Goal: Information Seeking & Learning: Learn about a topic

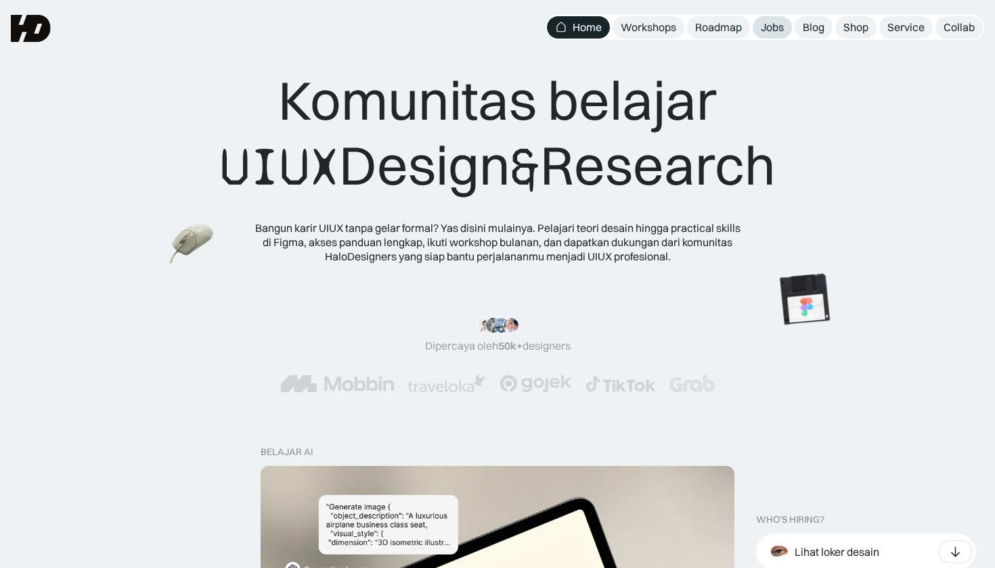
click at [768, 35] on link "Jobs" at bounding box center [772, 27] width 39 height 22
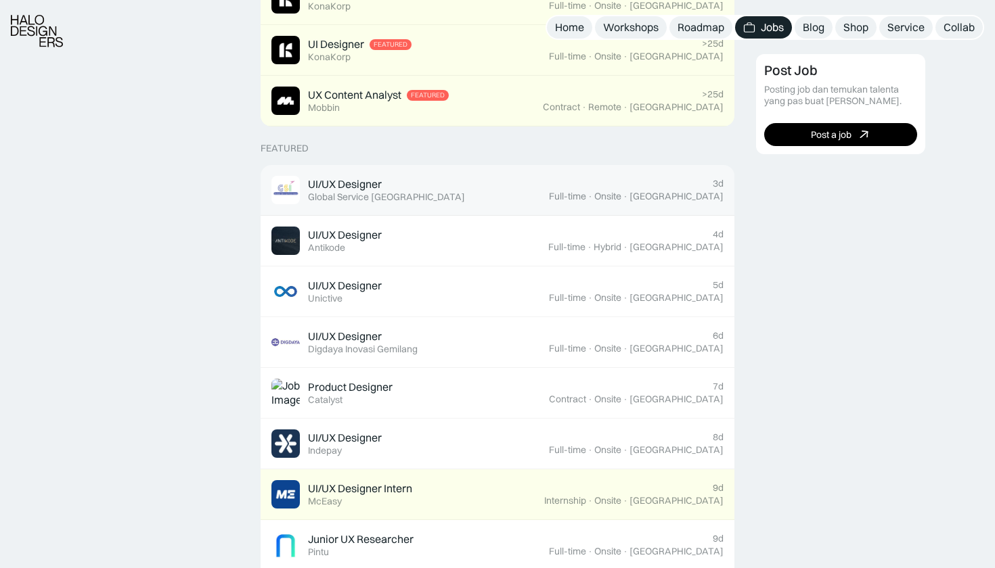
scroll to position [421, 0]
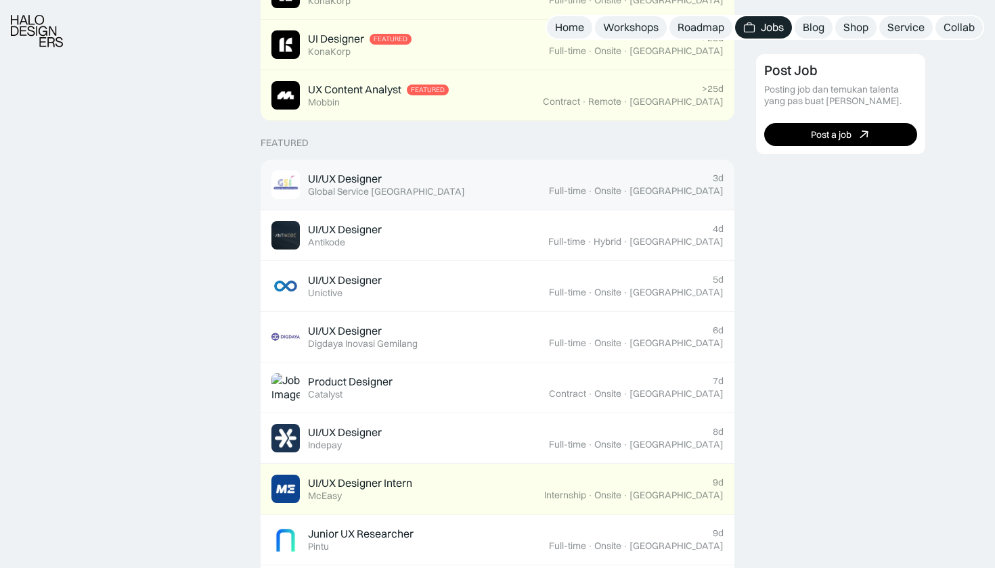
click at [529, 193] on div "UI/UX Designer Featured Global Service Indonesia" at bounding box center [409, 185] width 277 height 28
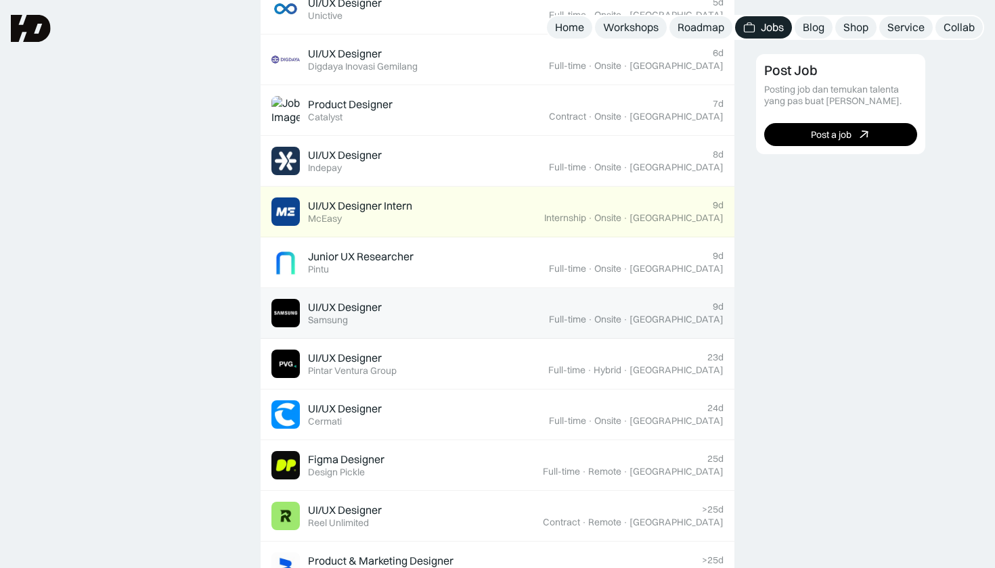
scroll to position [686, 0]
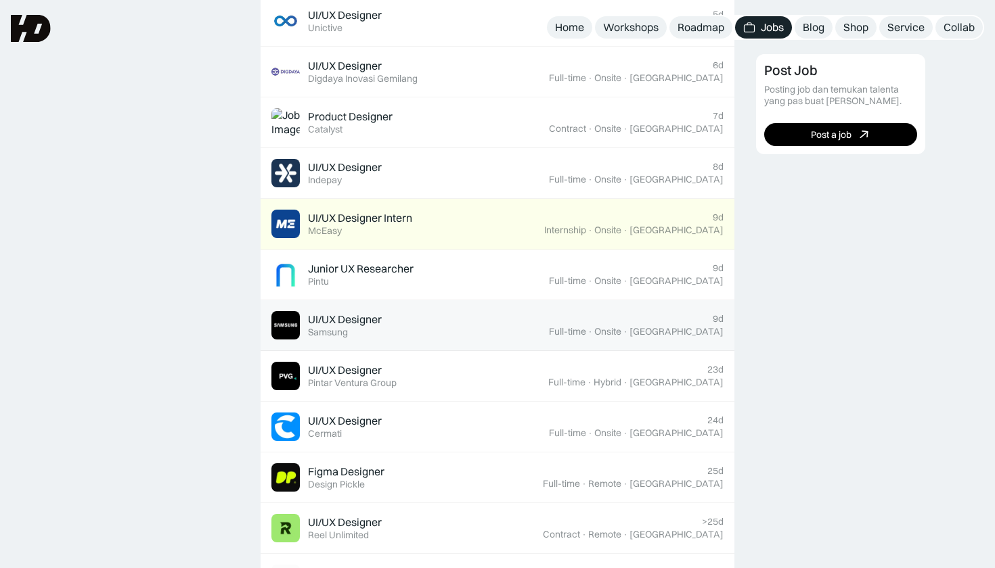
click at [387, 332] on div "UI/UX Designer Featured Samsung" at bounding box center [409, 325] width 277 height 28
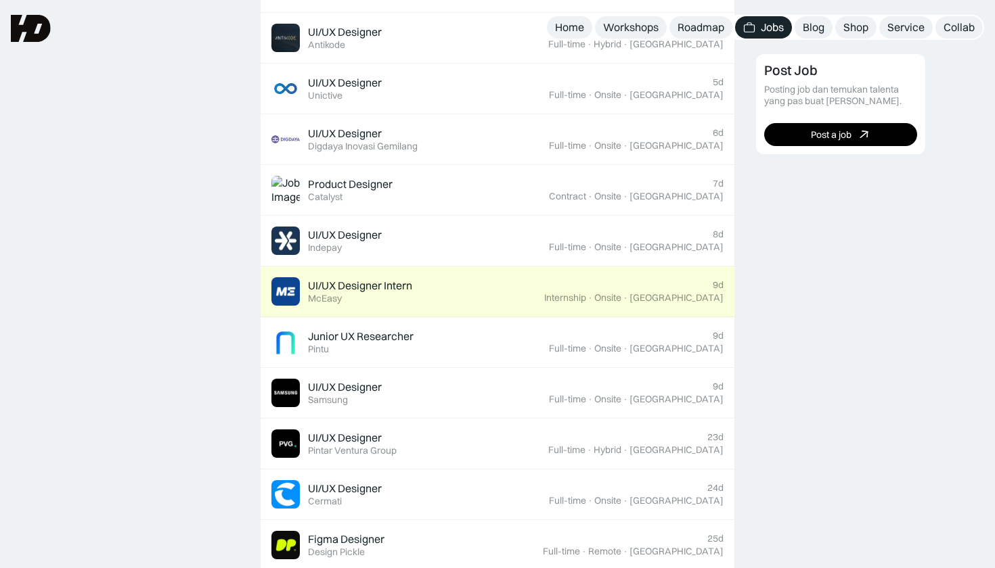
scroll to position [608, 0]
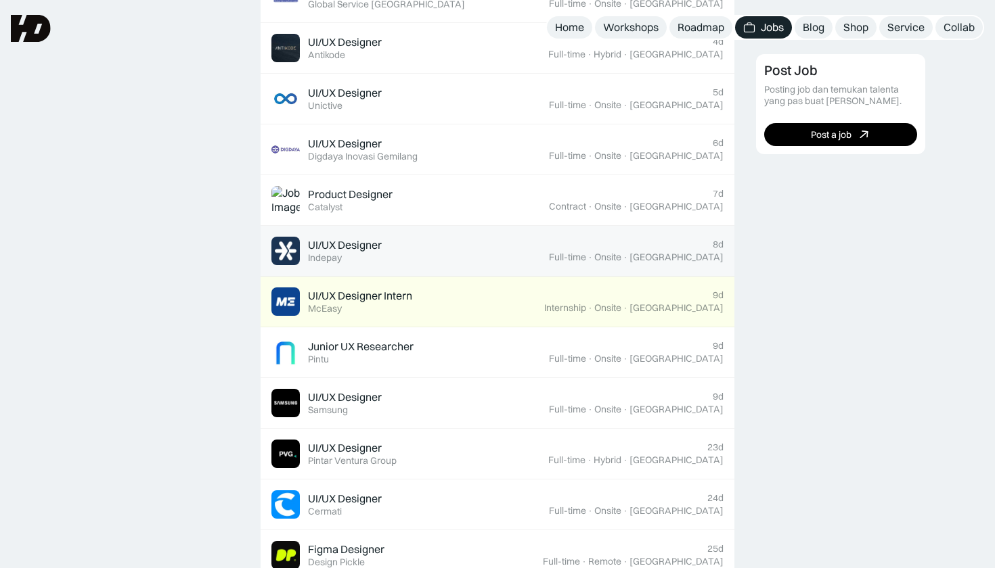
click at [349, 259] on div "UI/UX Designer Featured Indepay" at bounding box center [345, 251] width 74 height 26
click at [345, 247] on div "UI/UX Designer" at bounding box center [345, 245] width 74 height 14
click at [363, 256] on div "UI/UX Designer Featured Indepay" at bounding box center [345, 251] width 74 height 26
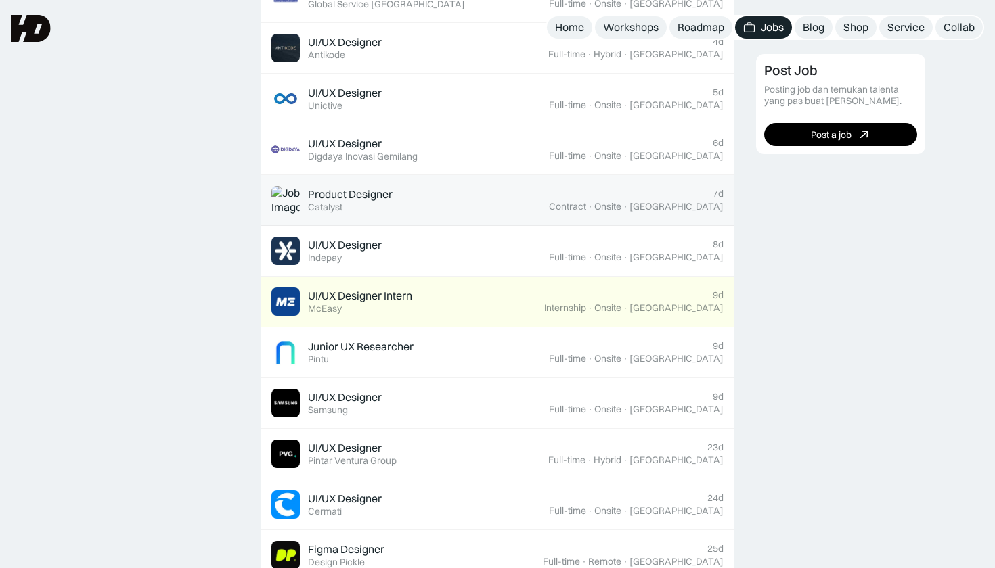
click at [394, 196] on div "Product Designer Featured Catalyst" at bounding box center [409, 200] width 277 height 28
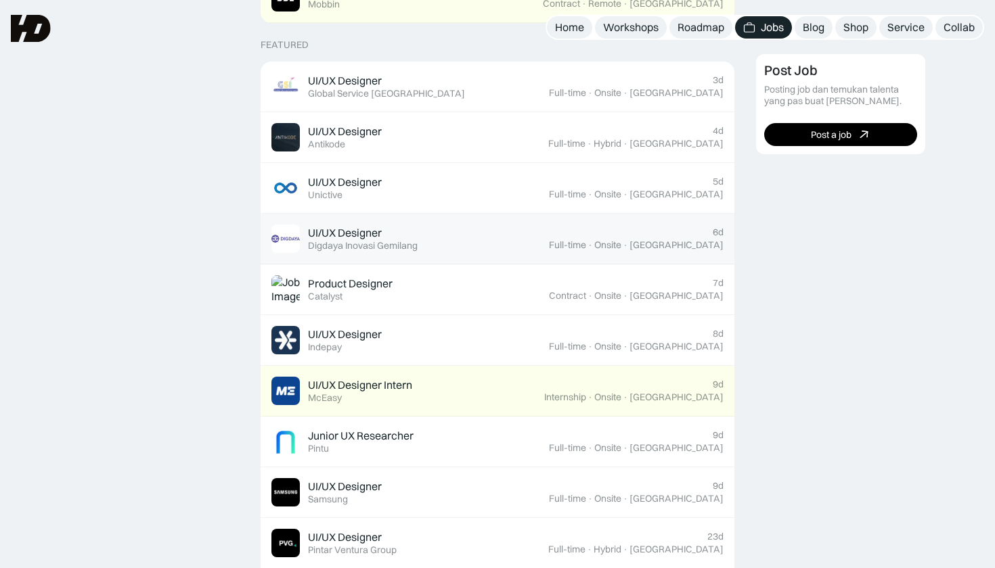
scroll to position [509, 0]
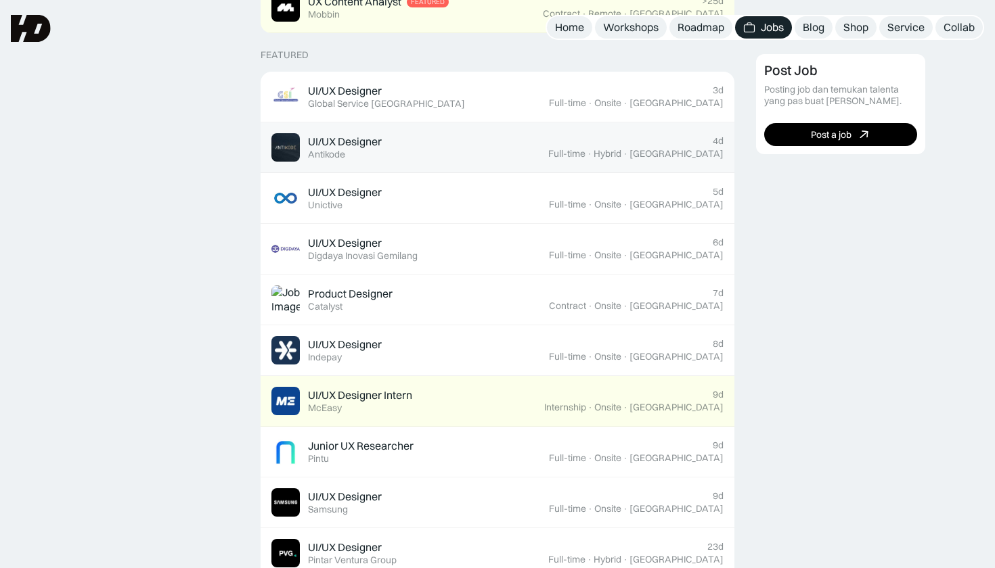
click at [376, 151] on div "UI/UX Designer Featured Antikode" at bounding box center [345, 148] width 74 height 26
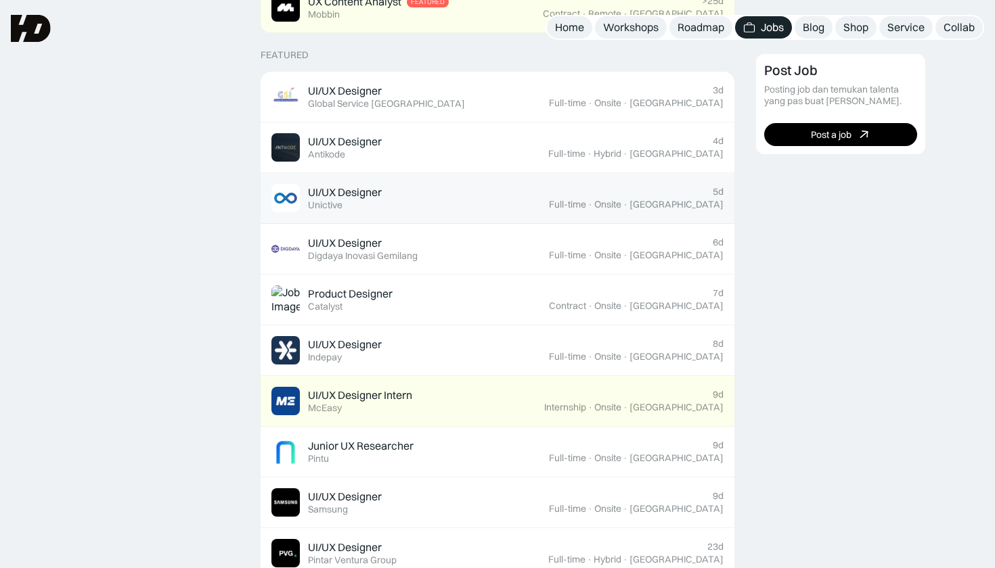
click at [375, 198] on div "UI/UX Designer Featured Unictive" at bounding box center [345, 198] width 74 height 26
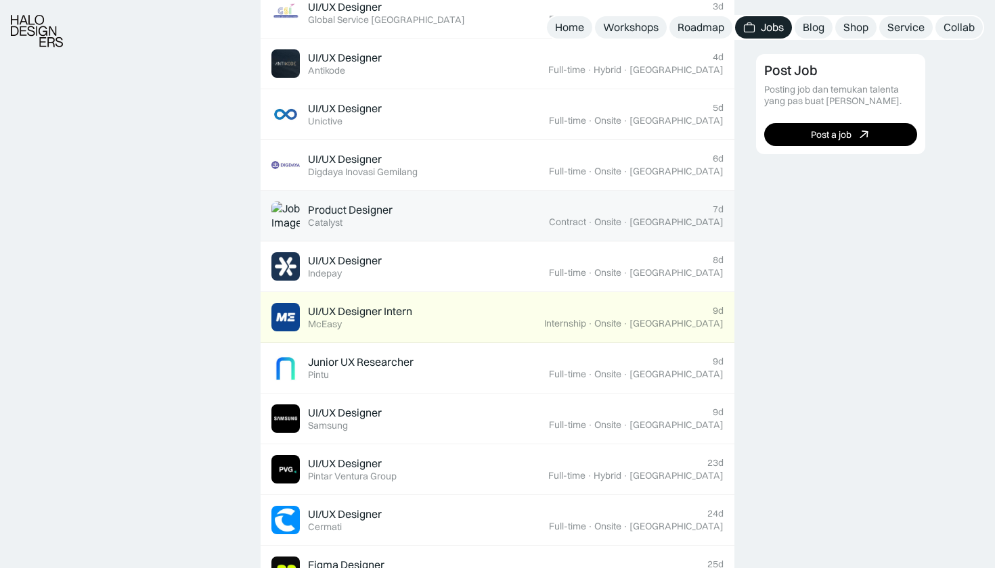
scroll to position [595, 0]
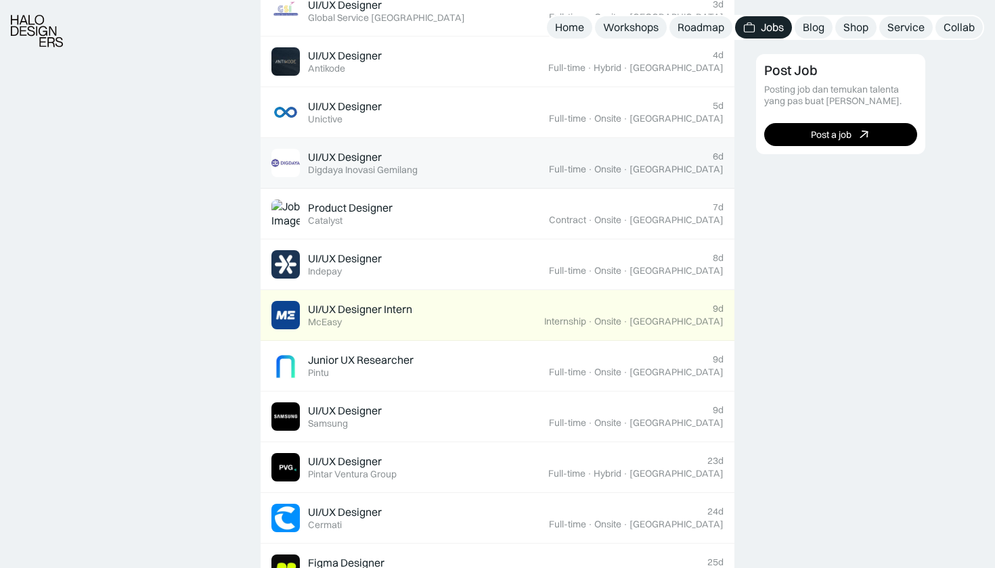
click at [405, 173] on div "UI/UX Designer Featured Digdaya Inovasi Gemilang" at bounding box center [409, 163] width 277 height 28
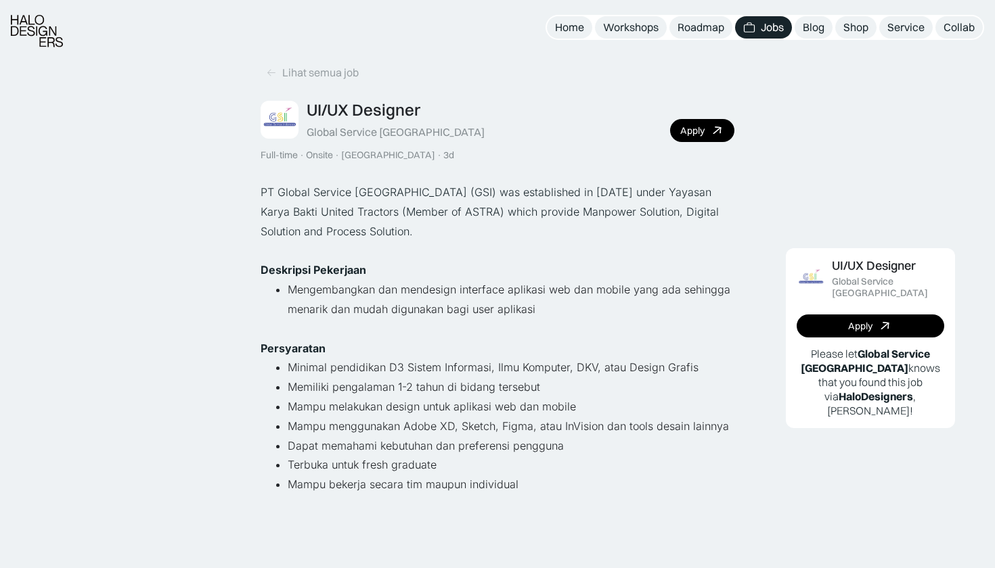
scroll to position [7, 0]
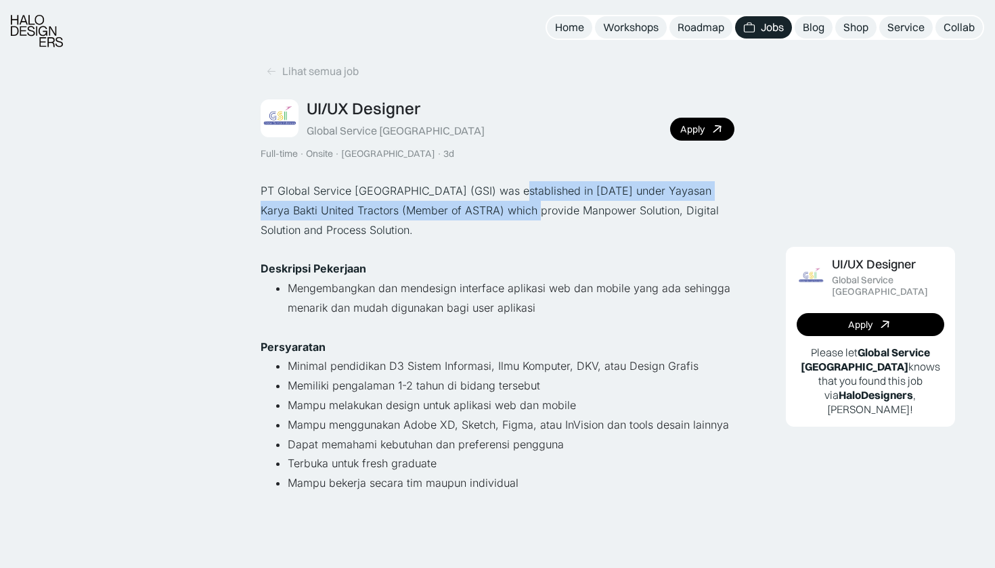
drag, startPoint x: 504, startPoint y: 189, endPoint x: 522, endPoint y: 208, distance: 25.9
click at [522, 208] on p "PT Global Service Indonesia (GSI) was established in December 24, 2014 under Ya…" at bounding box center [498, 210] width 474 height 58
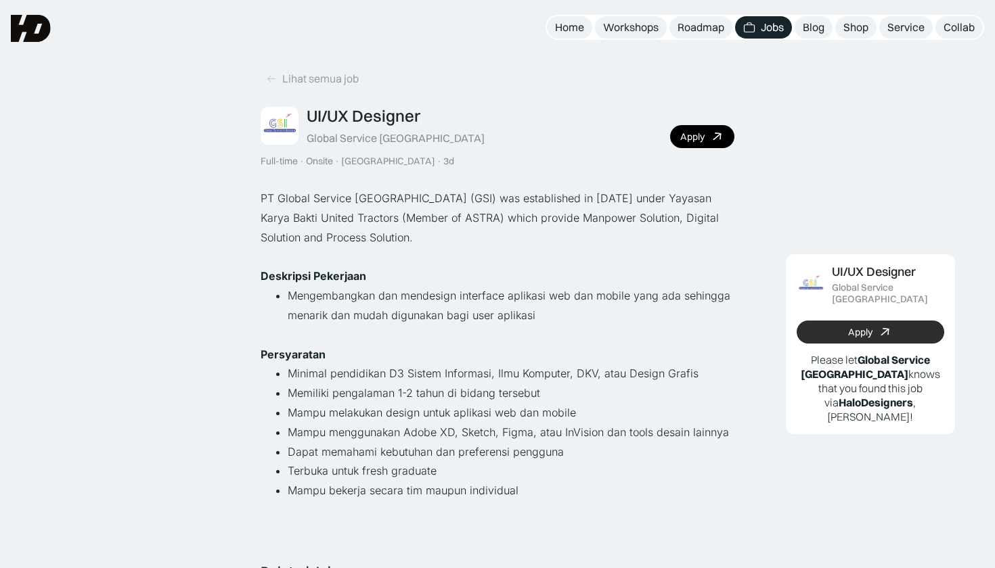
scroll to position [0, 0]
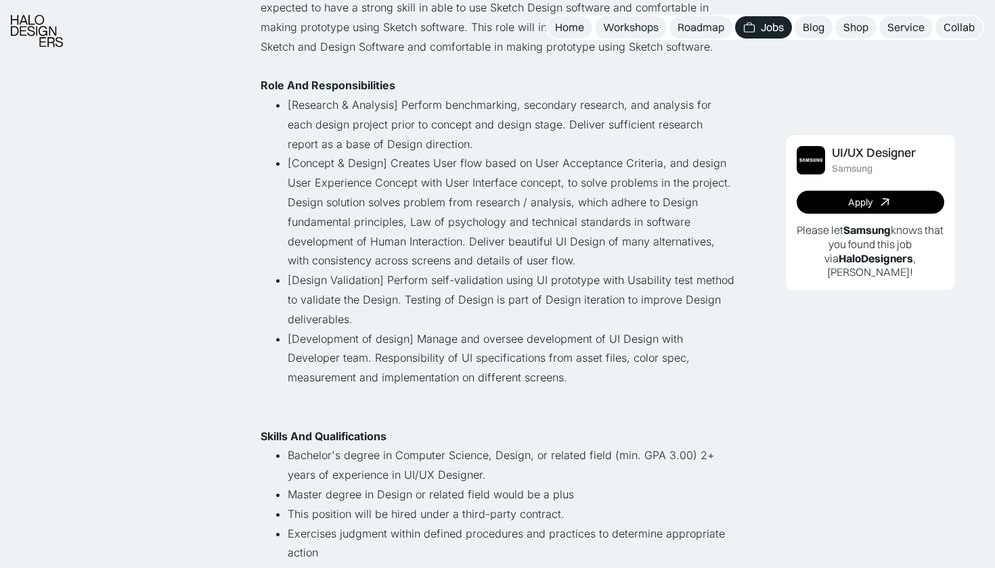
scroll to position [222, 0]
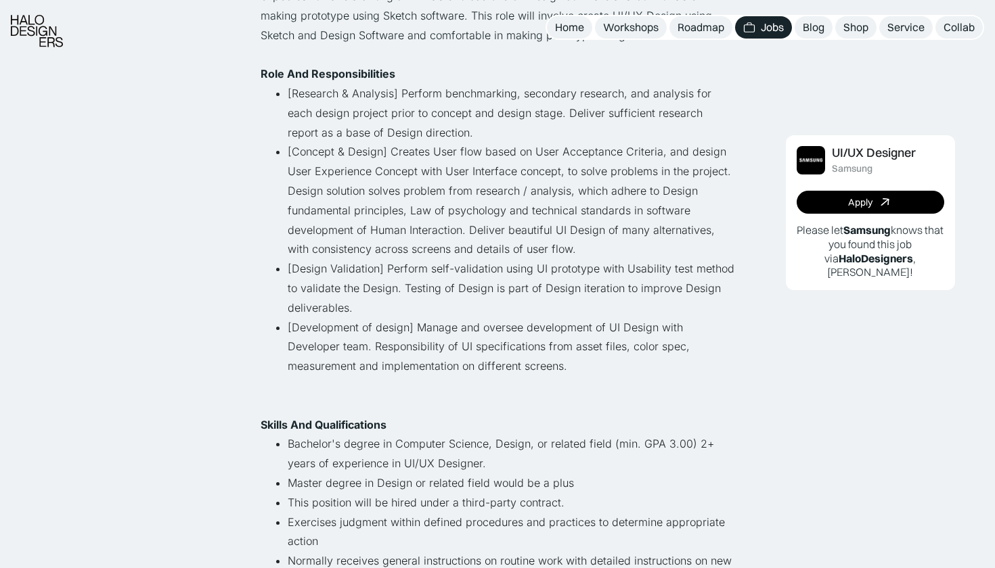
drag, startPoint x: 411, startPoint y: 106, endPoint x: 424, endPoint y: 133, distance: 30.0
click at [424, 133] on li "[Research & Analysis] Perform benchmarking, secondary research, and analysis fo…" at bounding box center [511, 113] width 447 height 58
click at [418, 144] on li "[Concept & Design] Creates User flow based on User Acceptance Criteria, and des…" at bounding box center [511, 200] width 447 height 117
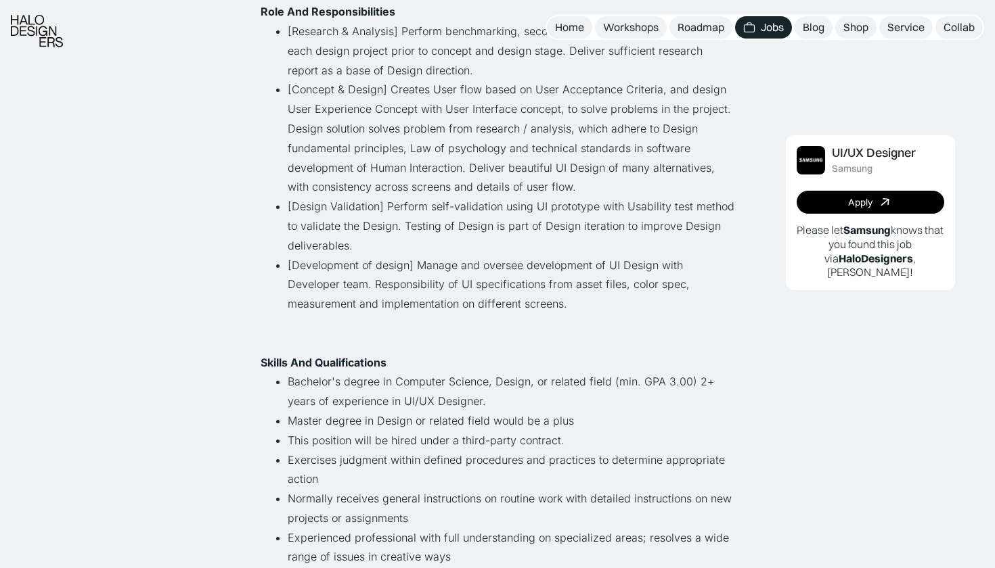
scroll to position [285, 0]
click at [432, 261] on li "[Development of design] Manage and oversee development of UI Design with Develo…" at bounding box center [511, 303] width 447 height 97
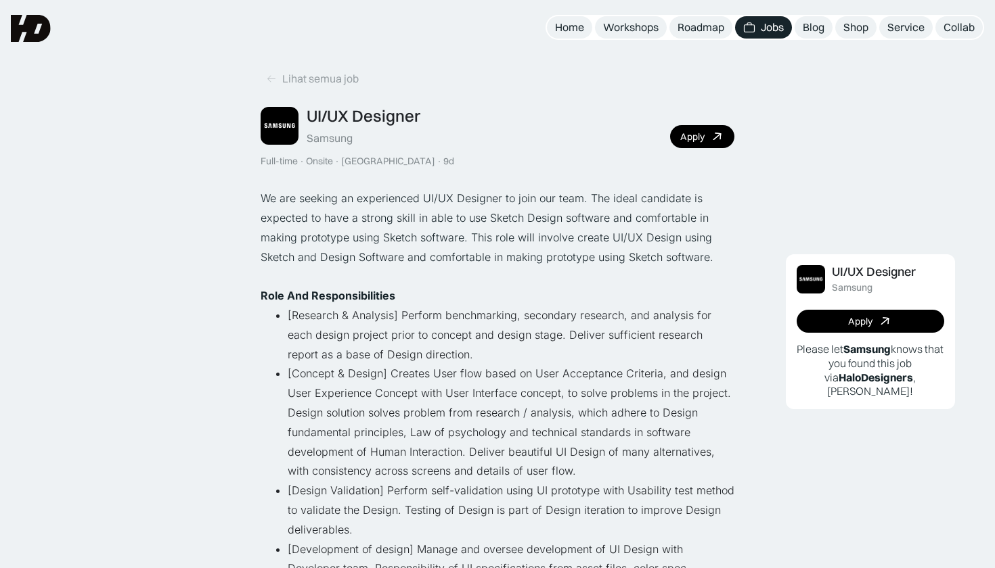
scroll to position [0, 0]
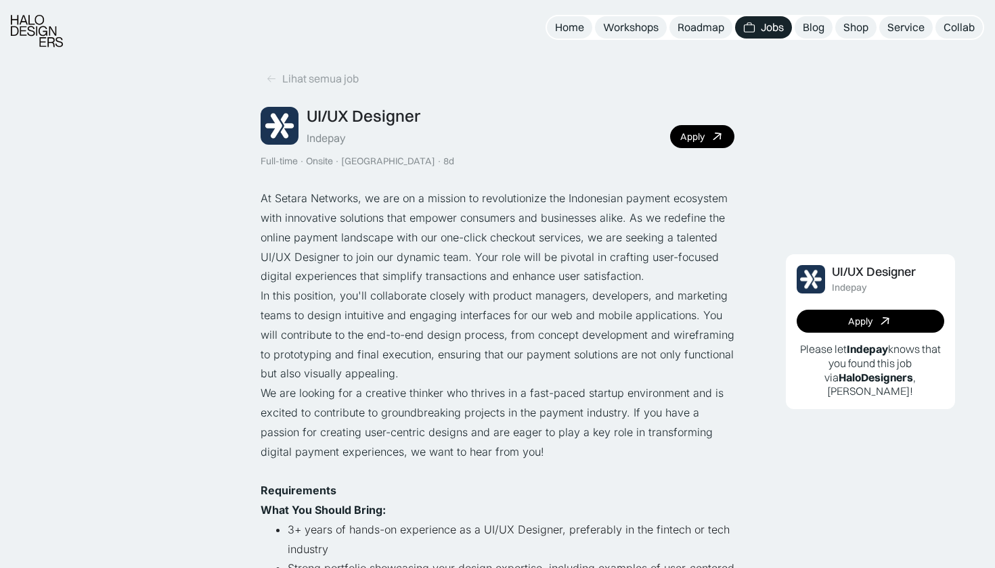
scroll to position [14, 0]
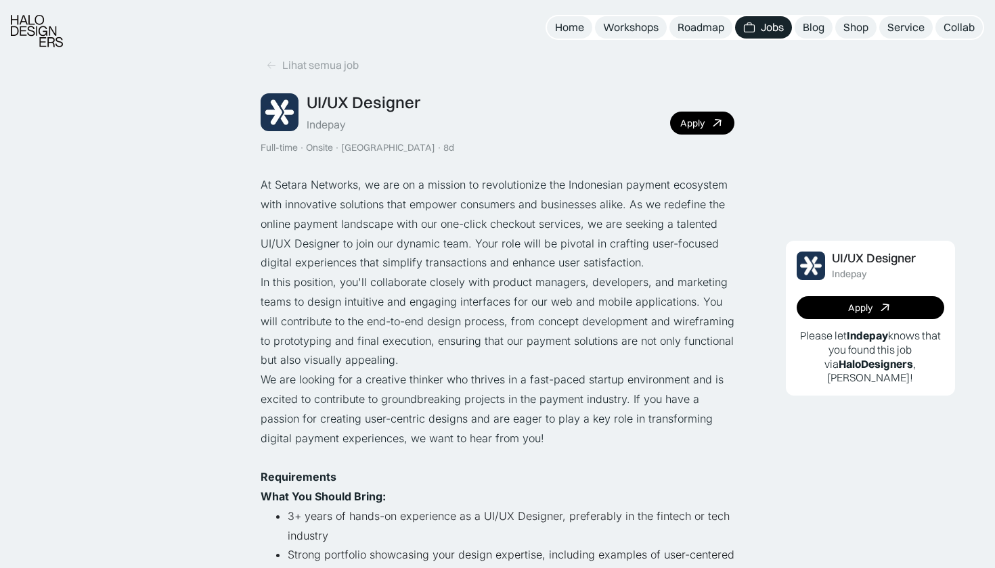
scroll to position [24, 0]
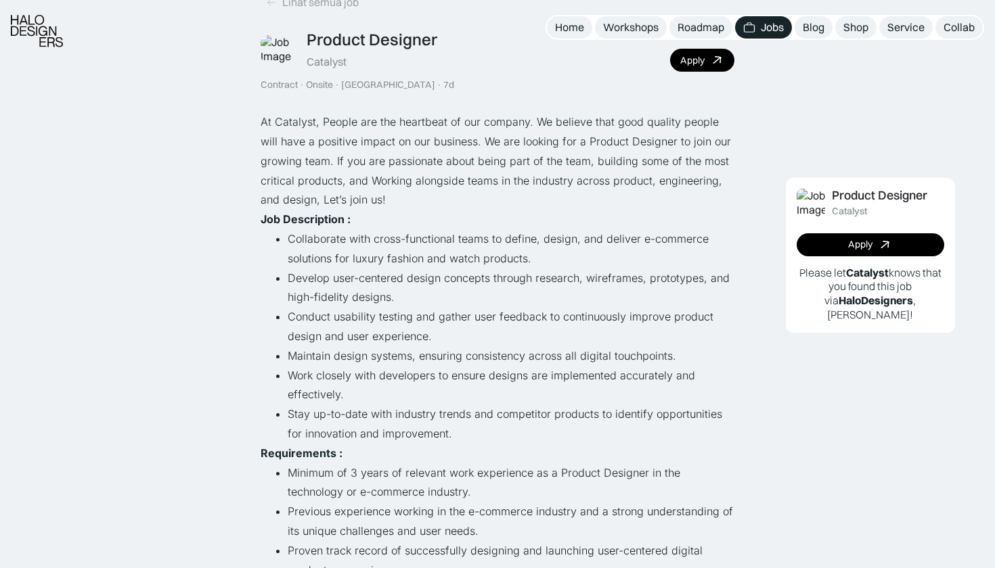
scroll to position [79, 0]
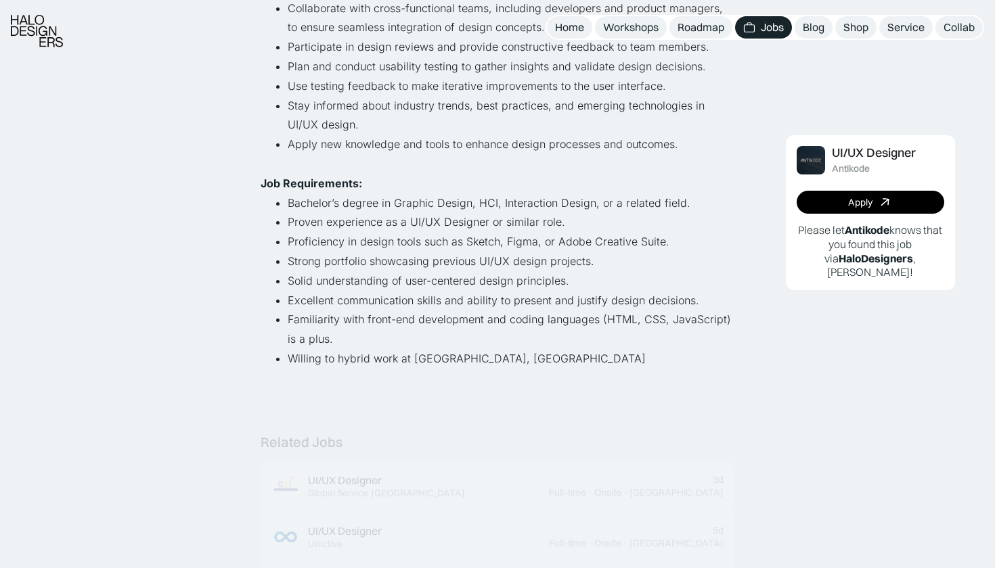
scroll to position [447, 0]
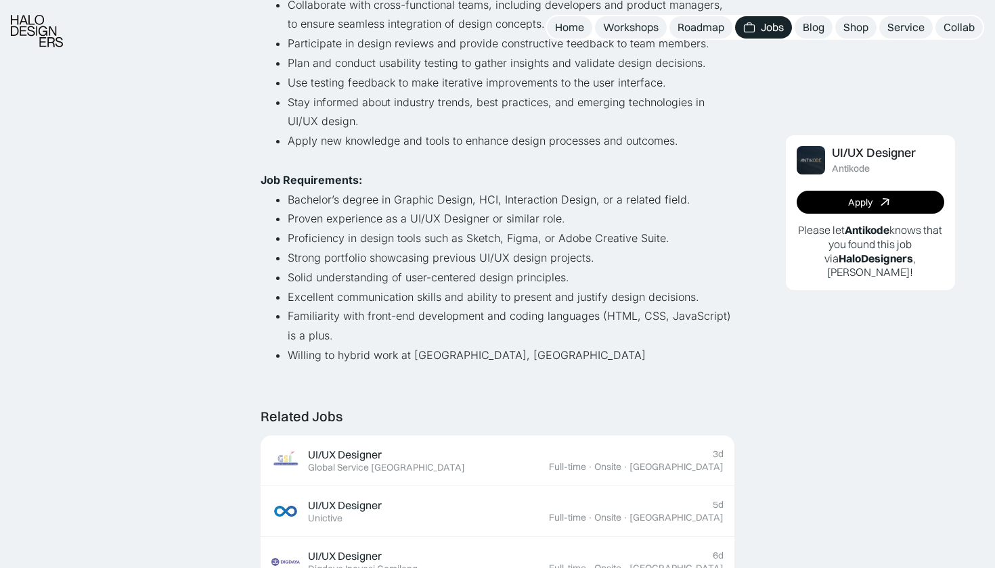
click at [362, 220] on li "Proven experience as a UI/UX Designer or similar role." at bounding box center [511, 219] width 447 height 20
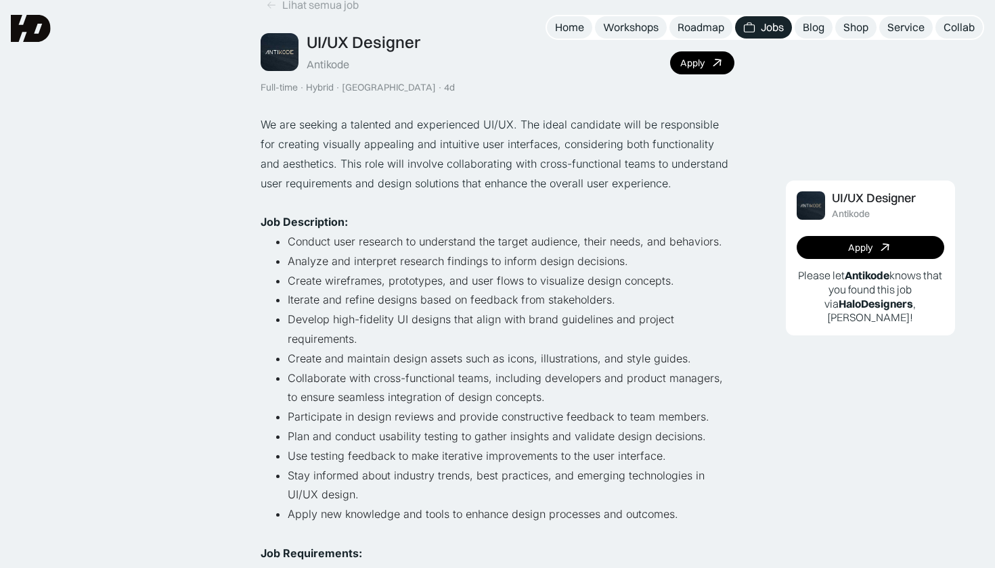
scroll to position [70, 0]
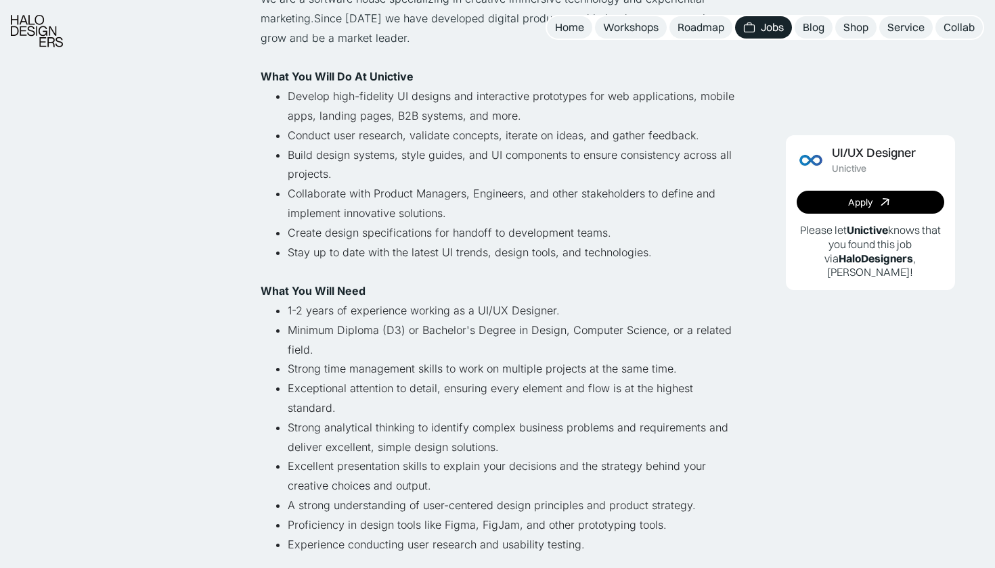
scroll to position [203, 0]
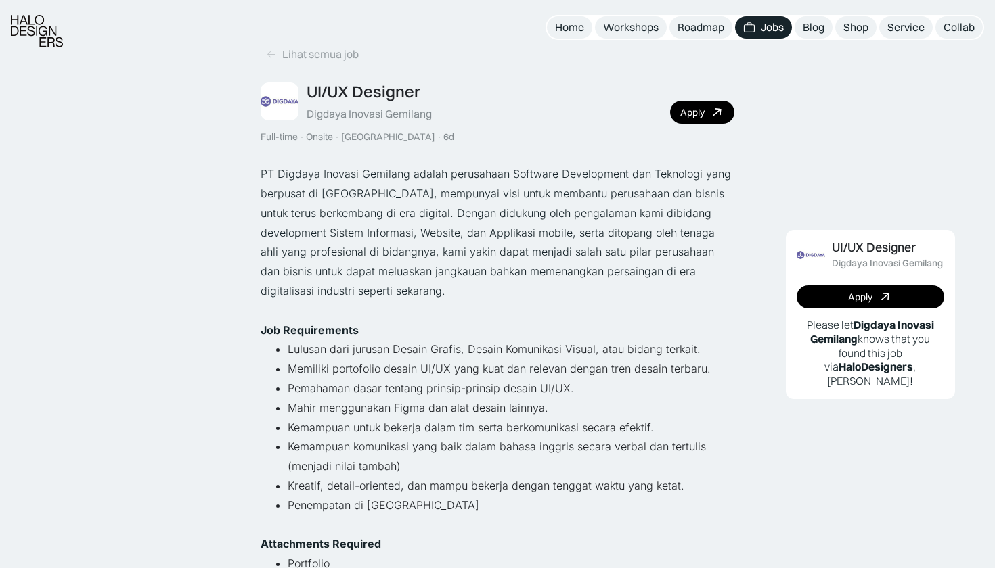
scroll to position [37, 0]
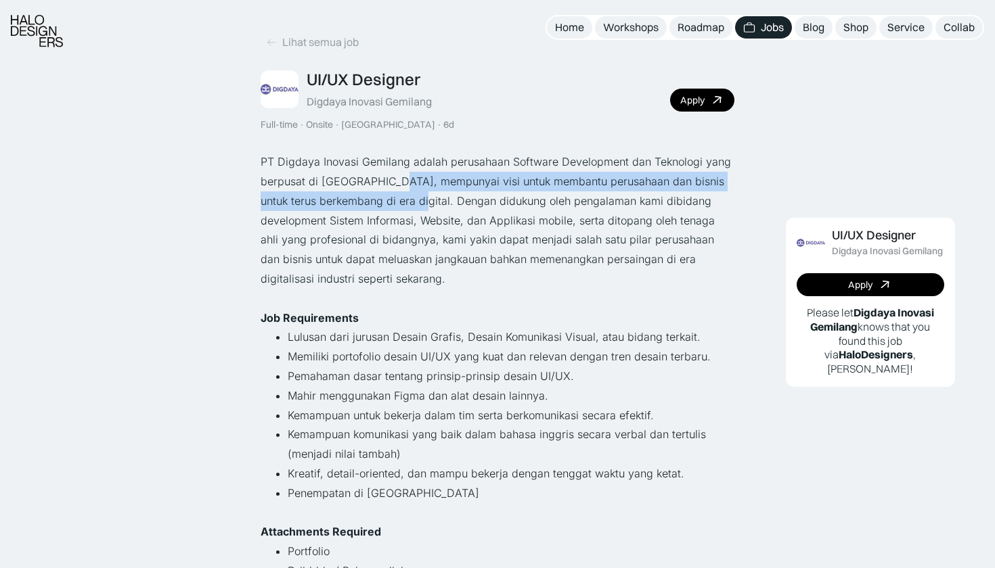
drag, startPoint x: 388, startPoint y: 173, endPoint x: 394, endPoint y: 187, distance: 14.6
click at [394, 187] on p "PT Digdaya Inovasi Gemilang adalah perusahaan Software Development dan Teknolog…" at bounding box center [498, 220] width 474 height 137
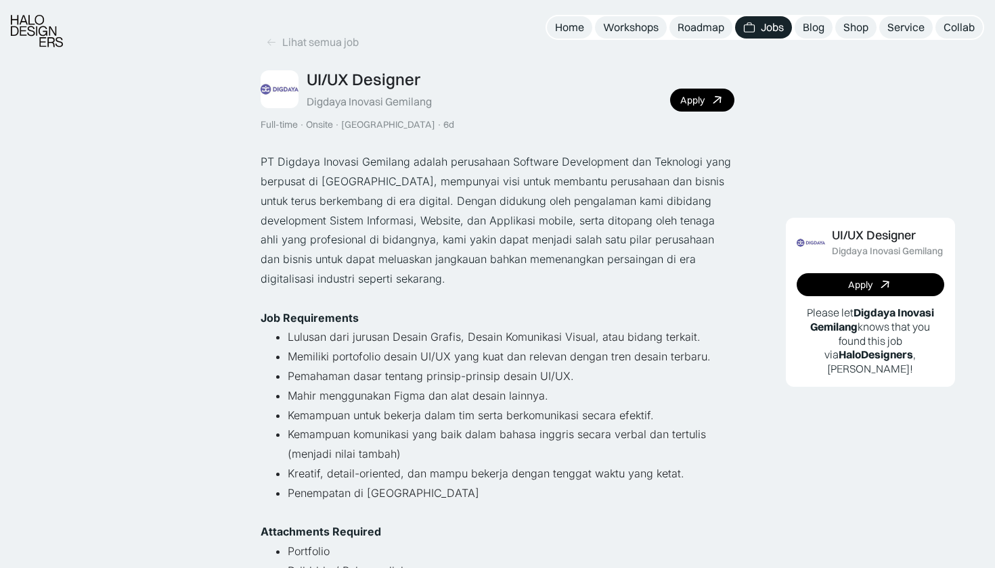
click at [393, 208] on p "PT Digdaya Inovasi Gemilang adalah perusahaan Software Development dan Teknolog…" at bounding box center [498, 220] width 474 height 137
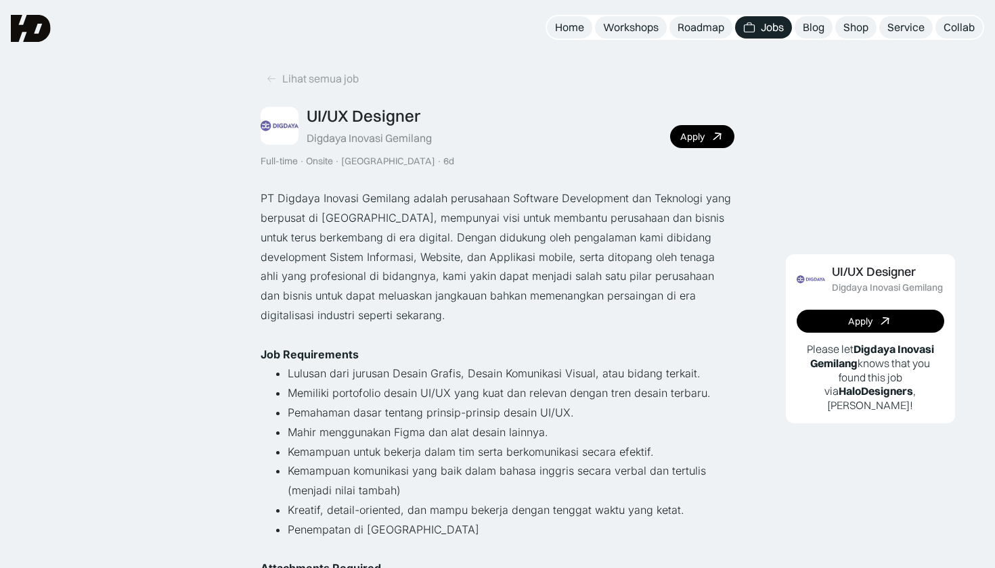
scroll to position [0, 0]
click at [698, 135] on div "Apply" at bounding box center [692, 137] width 24 height 12
